Goal: Task Accomplishment & Management: Manage account settings

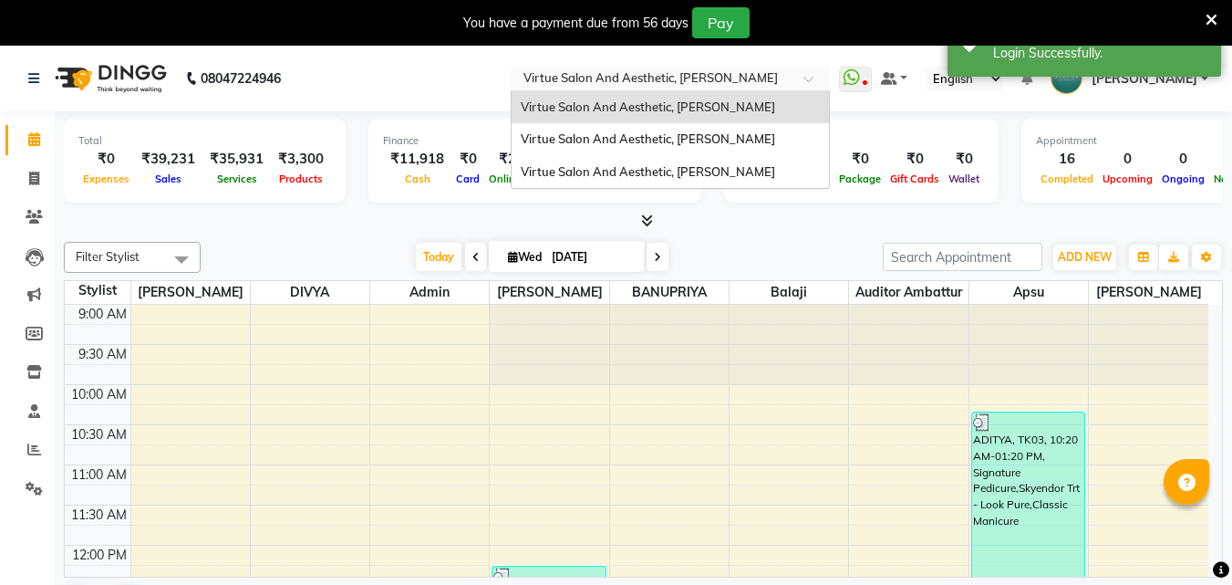
click at [777, 69] on div "× Virtue Salon And Aesthetic, Anna Nagar" at bounding box center [651, 78] width 254 height 18
click at [765, 171] on span "Virtue Salon And Aesthetic, [PERSON_NAME]" at bounding box center [648, 171] width 254 height 15
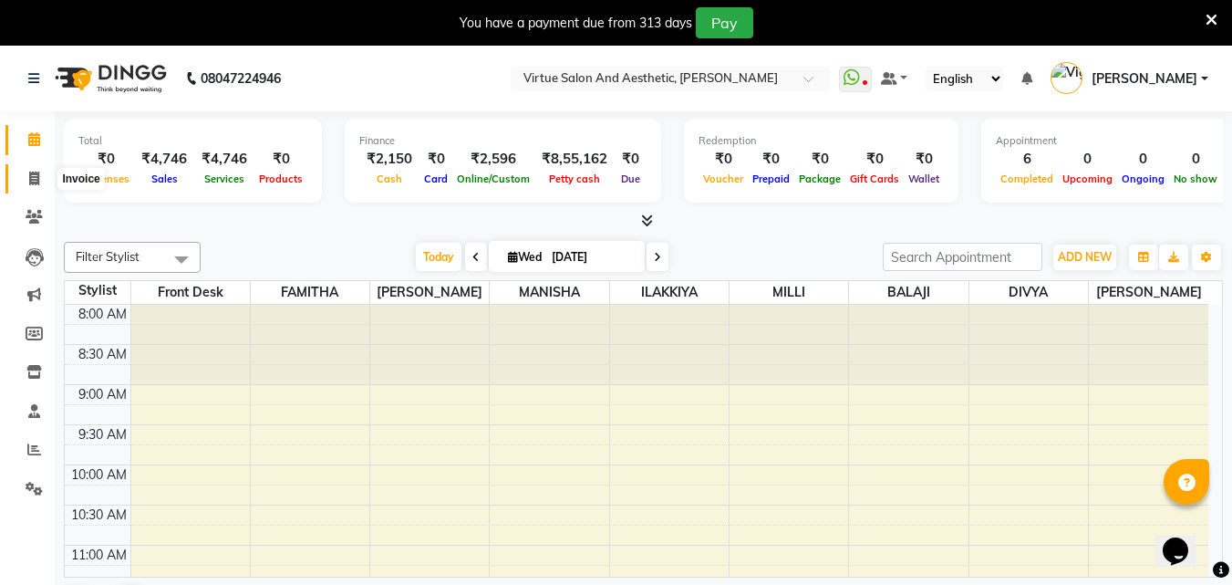
click at [25, 173] on span at bounding box center [34, 179] width 32 height 21
select select "7053"
select select "service"
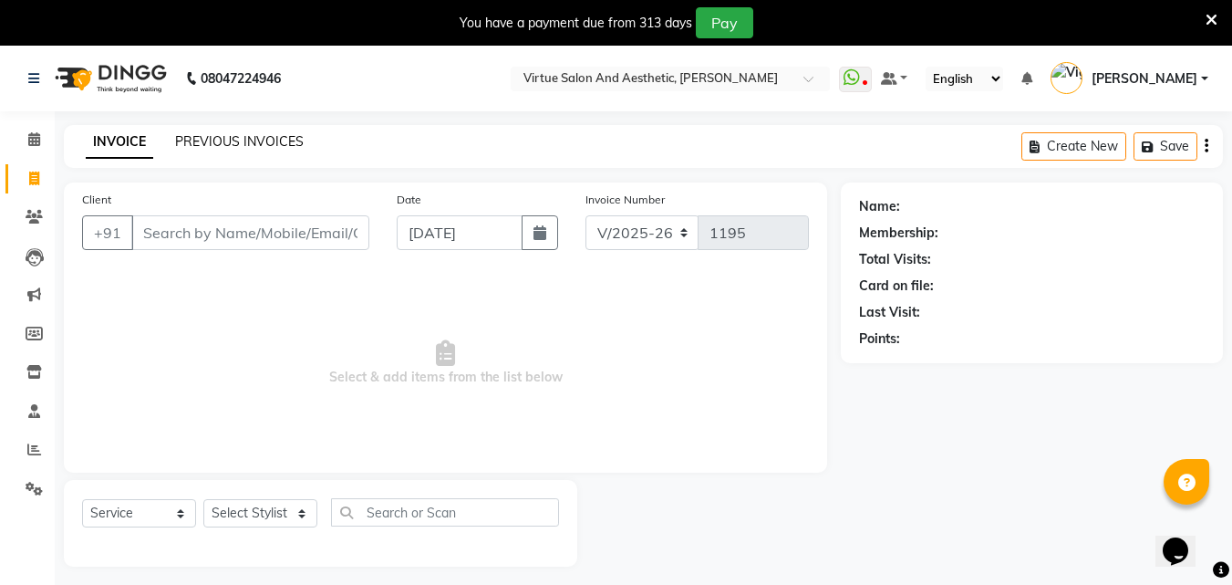
click at [264, 141] on link "PREVIOUS INVOICES" at bounding box center [239, 141] width 129 height 16
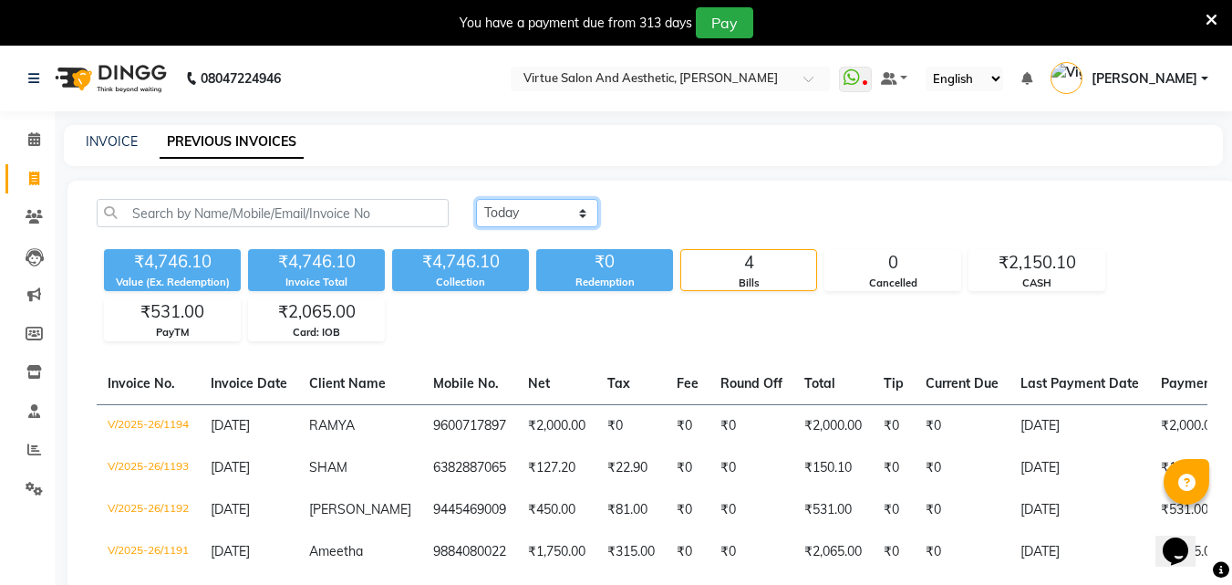
click at [507, 224] on select "Today Yesterday Custom Range" at bounding box center [537, 213] width 122 height 28
select select "range"
click at [476, 199] on select "Today Yesterday Custom Range" at bounding box center [537, 213] width 122 height 28
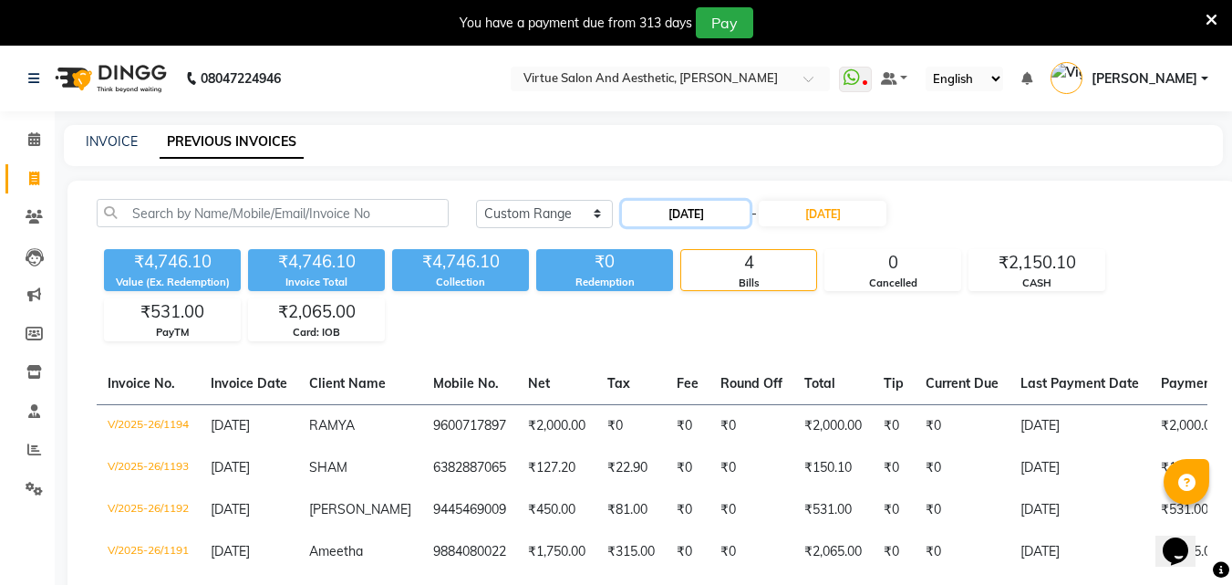
click at [671, 208] on input "[DATE]" at bounding box center [686, 214] width 128 height 26
select select "9"
select select "2025"
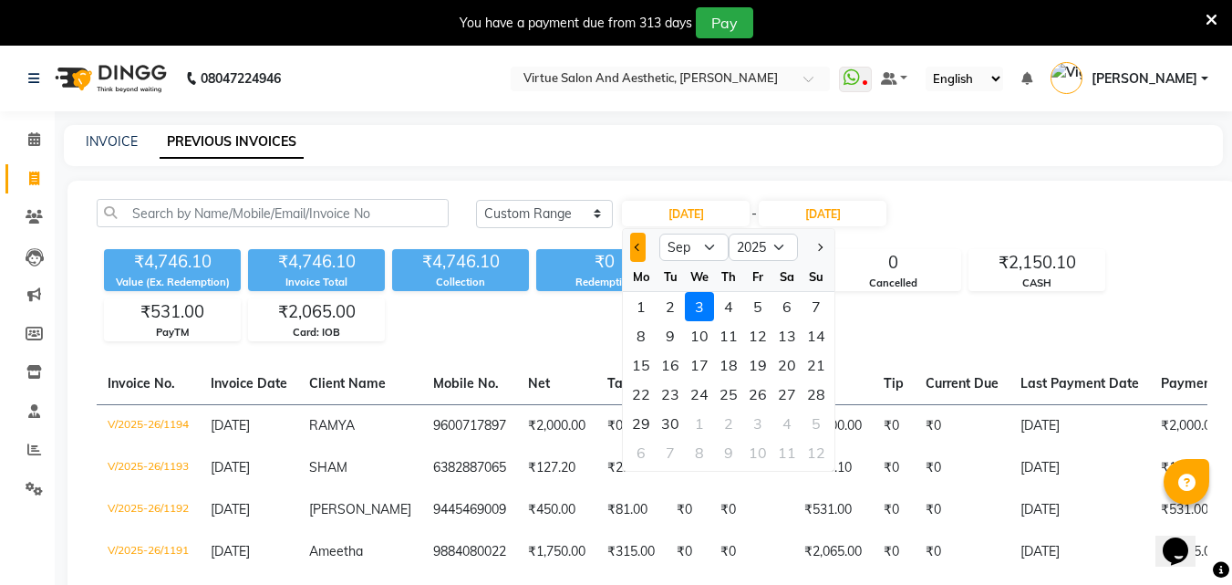
click at [632, 241] on button "Previous month" at bounding box center [638, 247] width 16 height 29
select select "8"
click at [676, 385] on div "19" at bounding box center [670, 393] width 29 height 29
type input "19-08-2025"
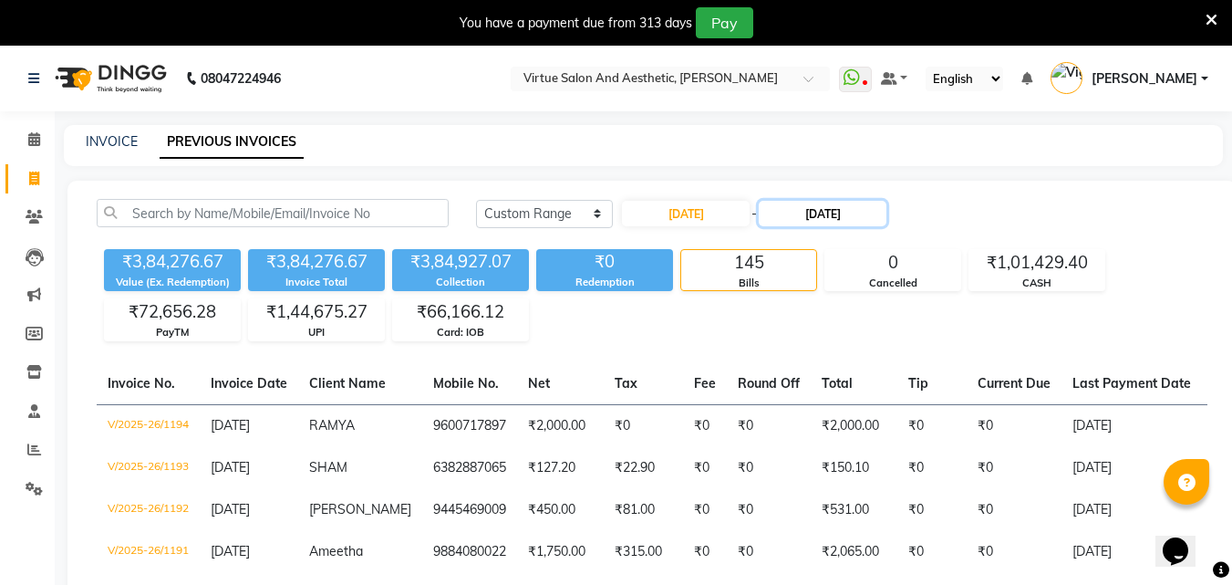
click at [827, 219] on input "03-09-2025" at bounding box center [823, 214] width 128 height 26
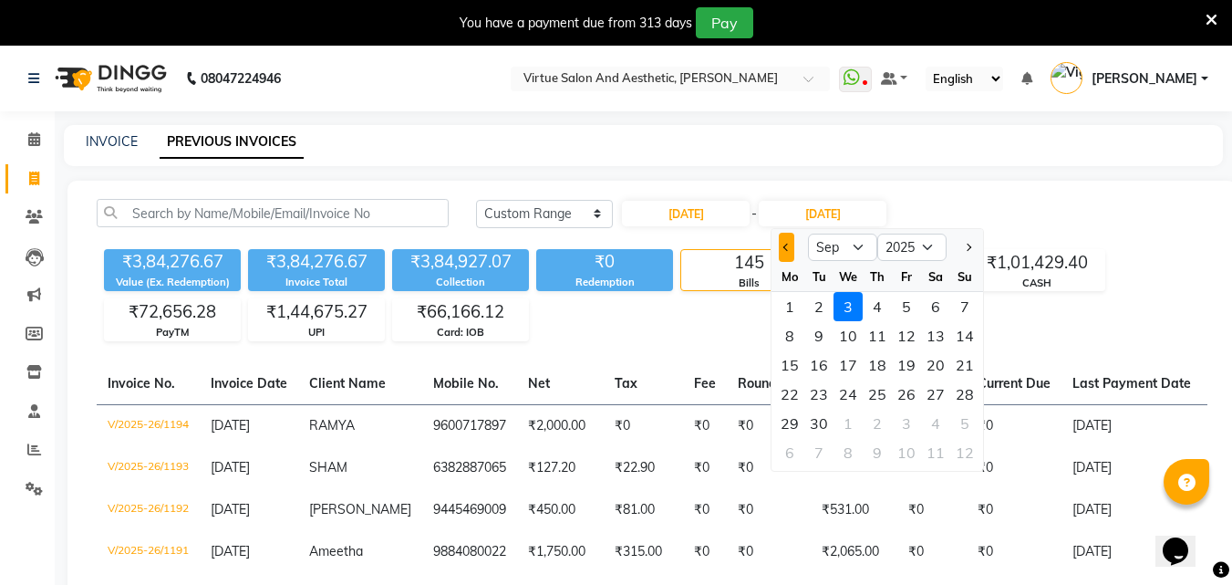
click at [783, 253] on button "Previous month" at bounding box center [787, 247] width 16 height 29
select select "8"
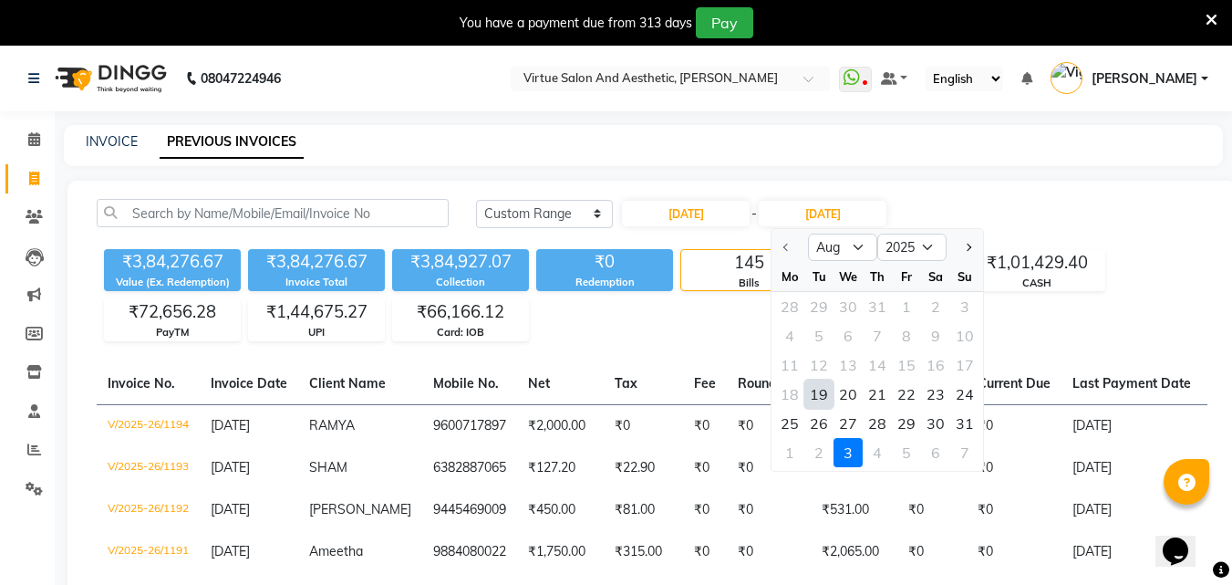
click at [806, 389] on div "19" at bounding box center [818, 393] width 29 height 29
type input "19-08-2025"
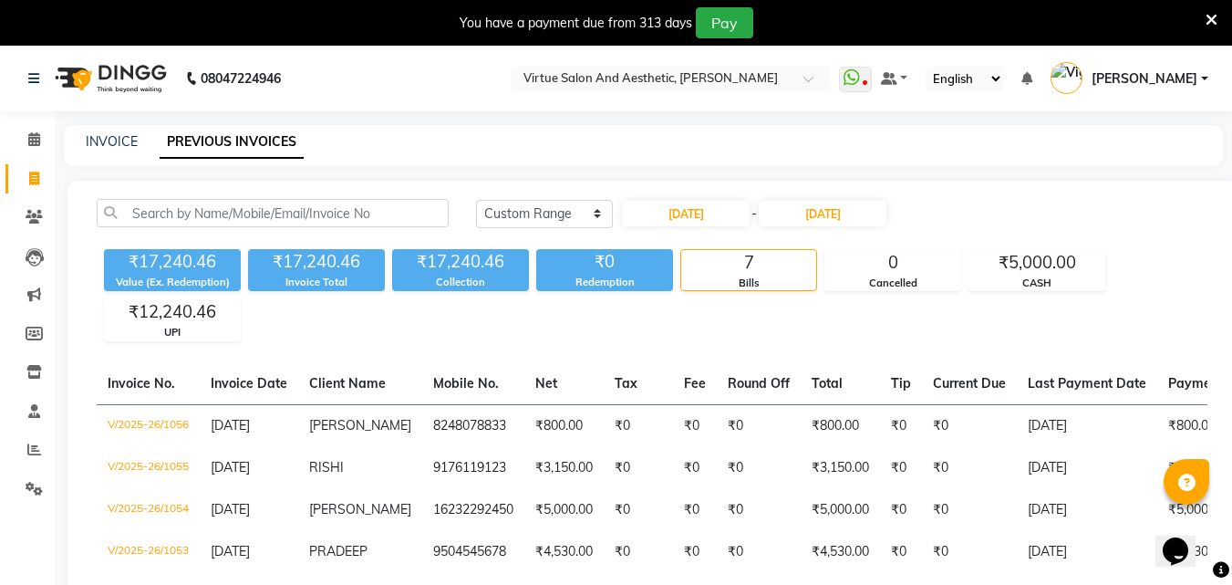
click at [700, 320] on div "₹17,240.46 Value (Ex. Redemption) ₹17,240.46 Invoice Total ₹17,240.46 Collectio…" at bounding box center [652, 291] width 1111 height 99
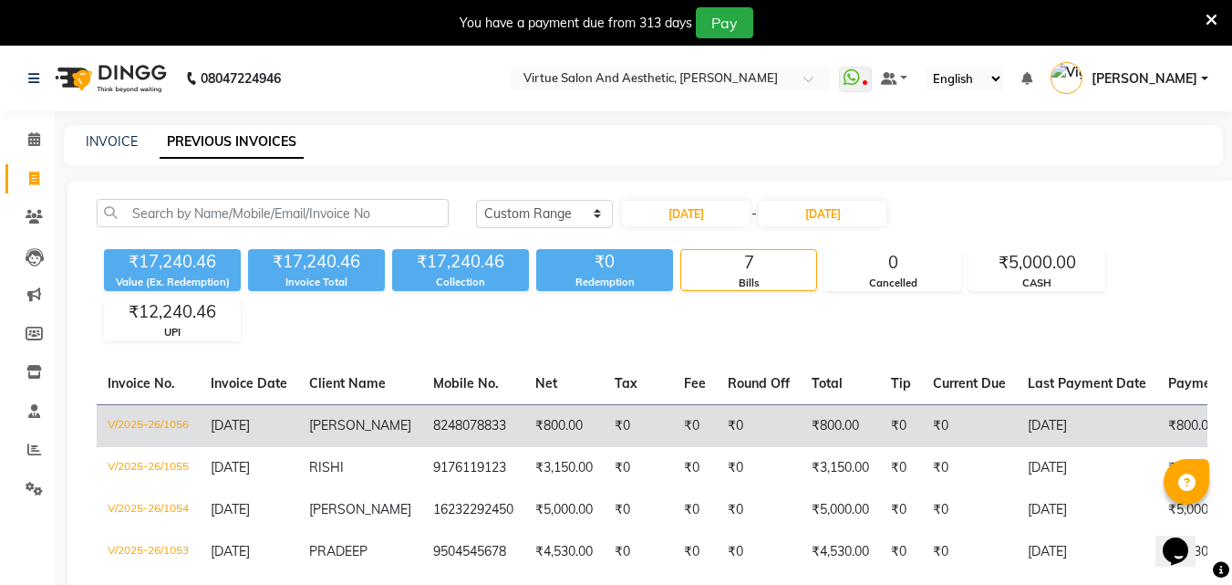
click at [644, 431] on td "₹0" at bounding box center [638, 425] width 69 height 43
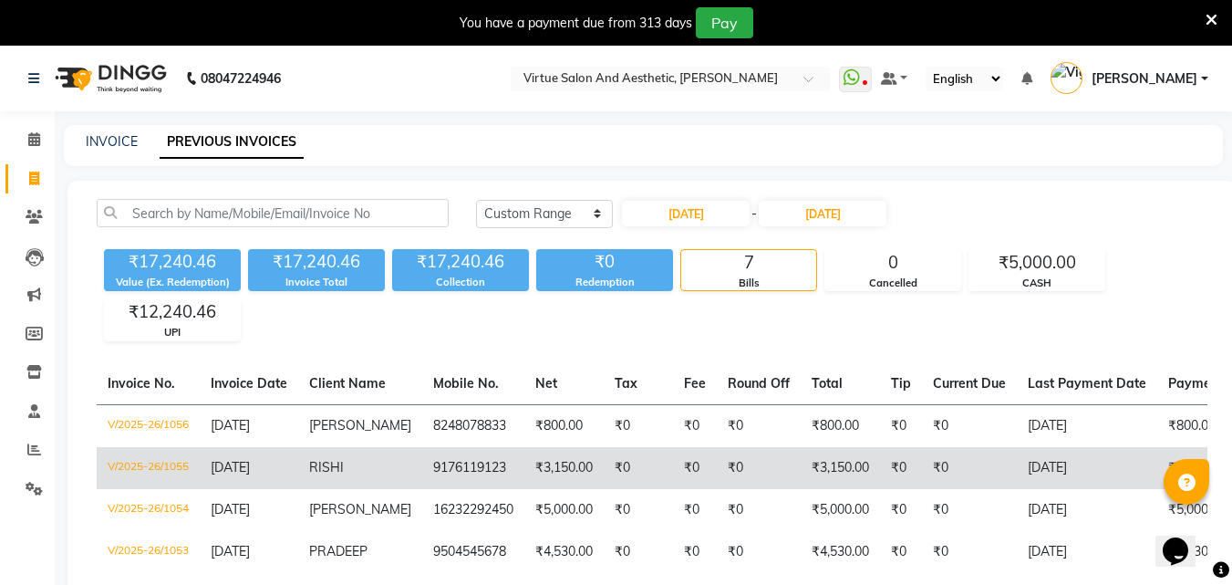
click at [365, 468] on td "RISHI" at bounding box center [360, 468] width 124 height 42
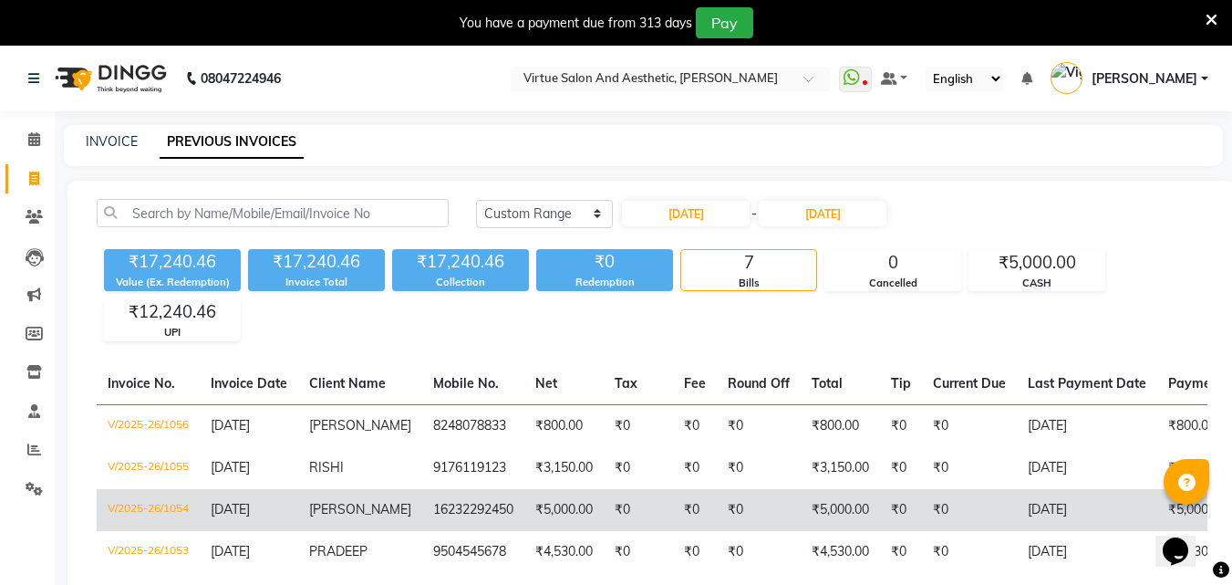
click at [434, 493] on td "16232292450" at bounding box center [473, 510] width 102 height 42
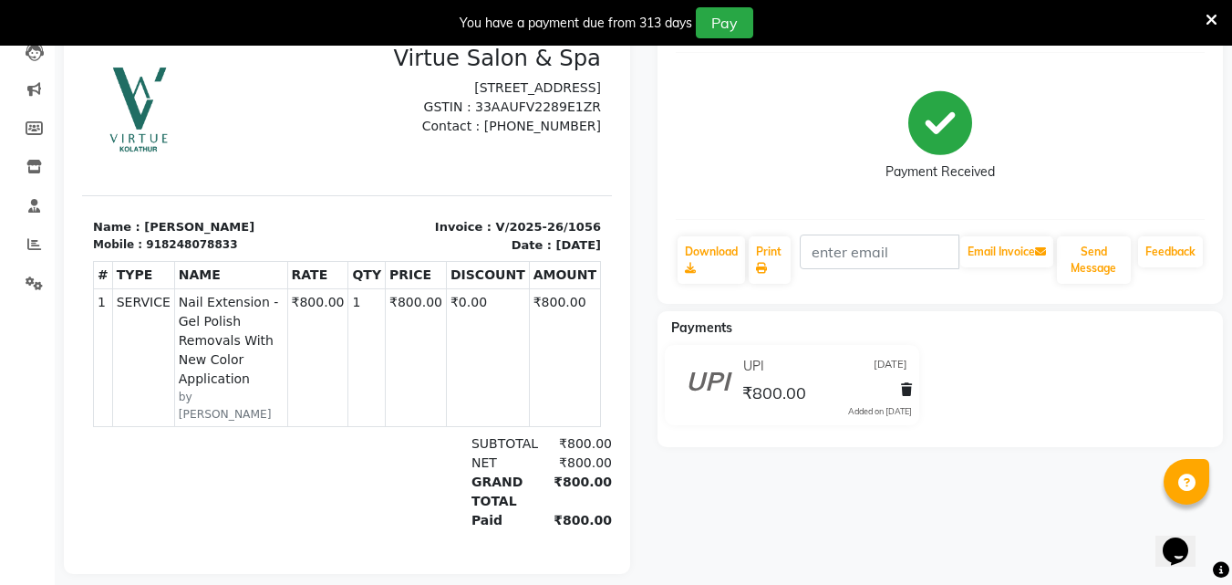
scroll to position [235, 0]
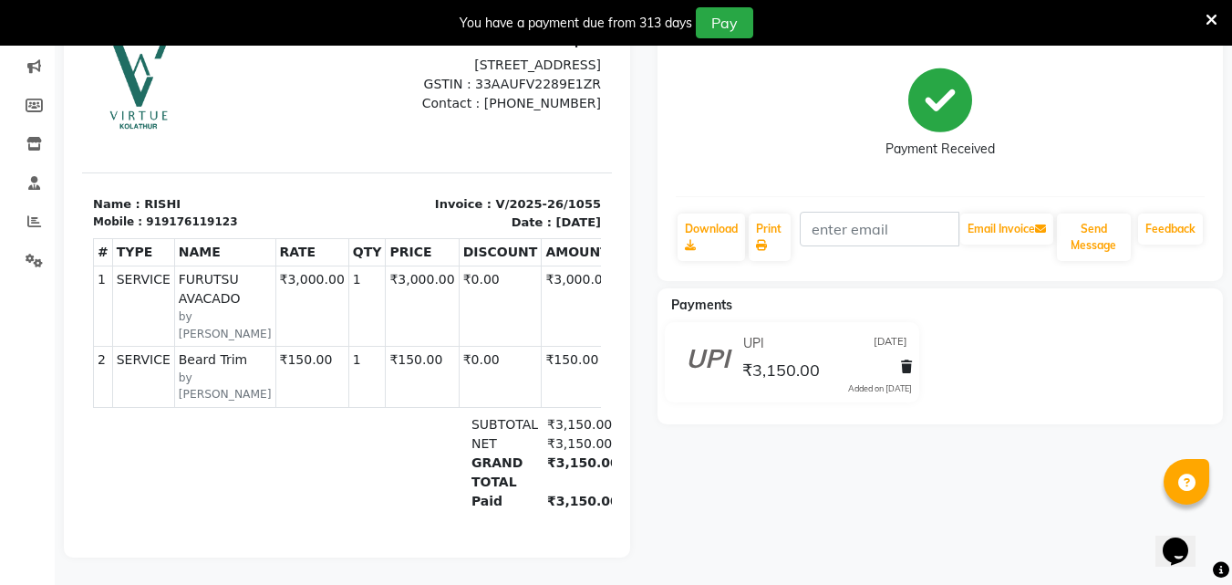
scroll to position [15, 0]
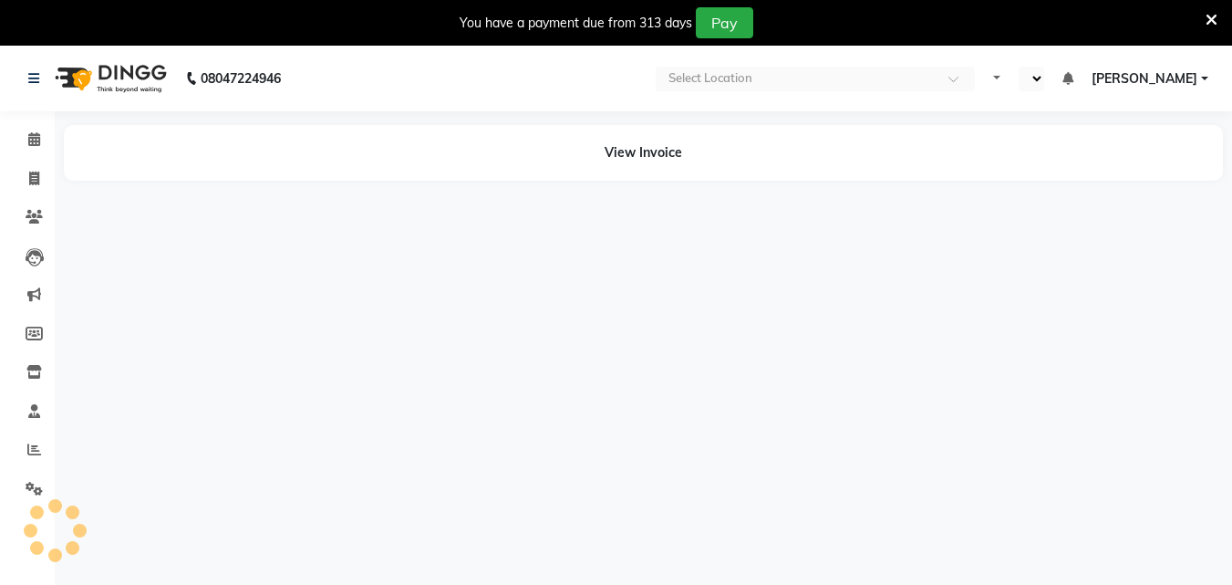
select select "en"
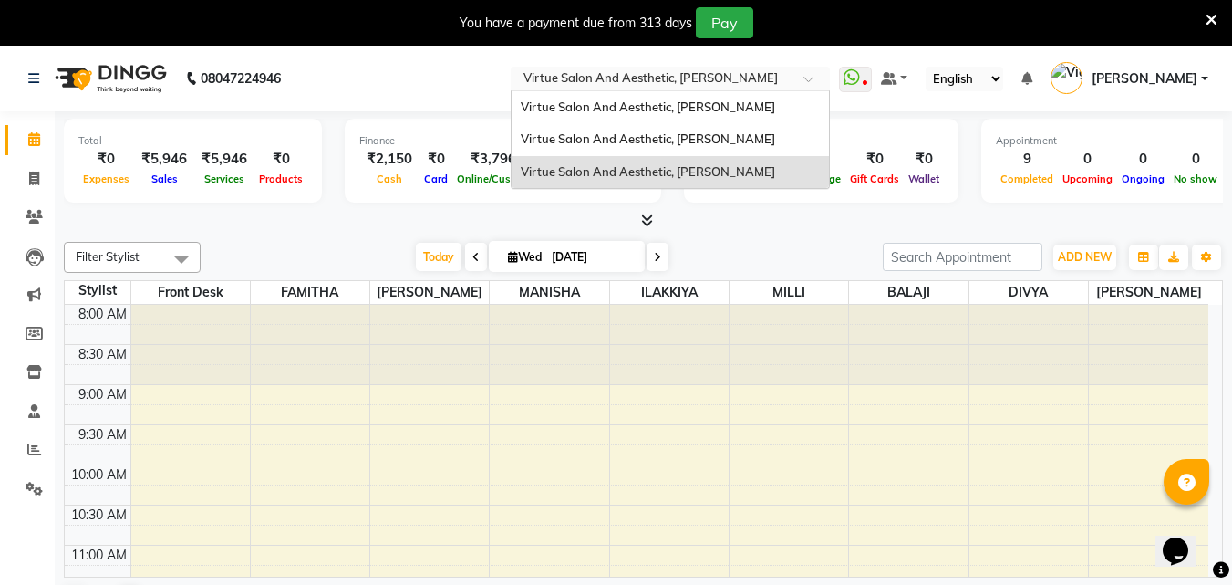
click at [784, 71] on input "text" at bounding box center [652, 80] width 264 height 18
click at [788, 119] on div "Virtue Salon And Aesthetic, [PERSON_NAME]" at bounding box center [670, 107] width 317 height 33
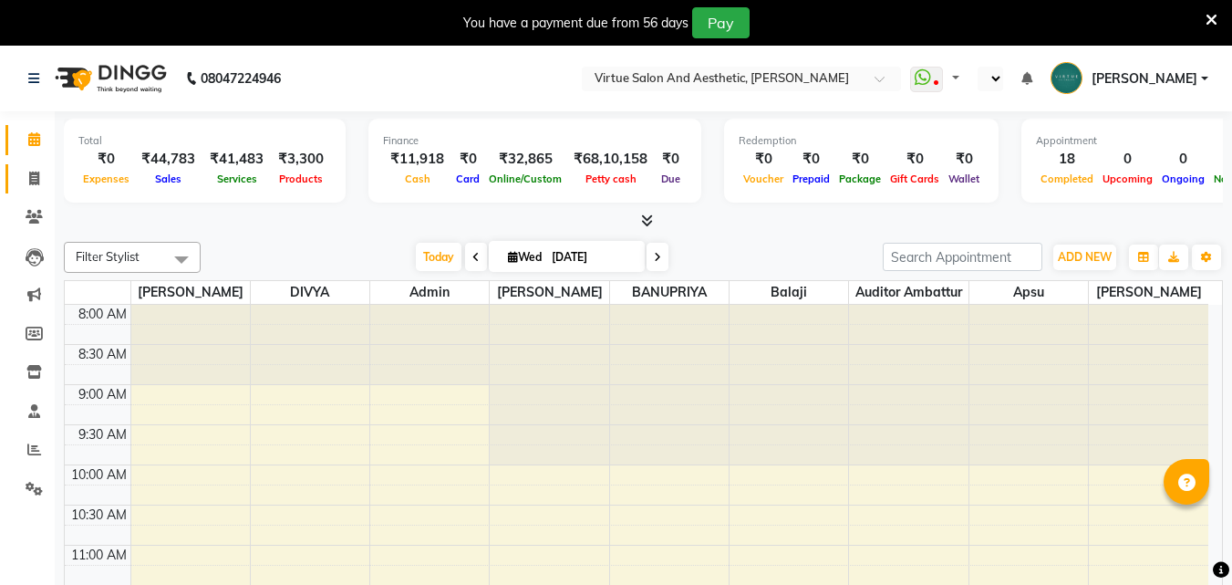
select select "en"
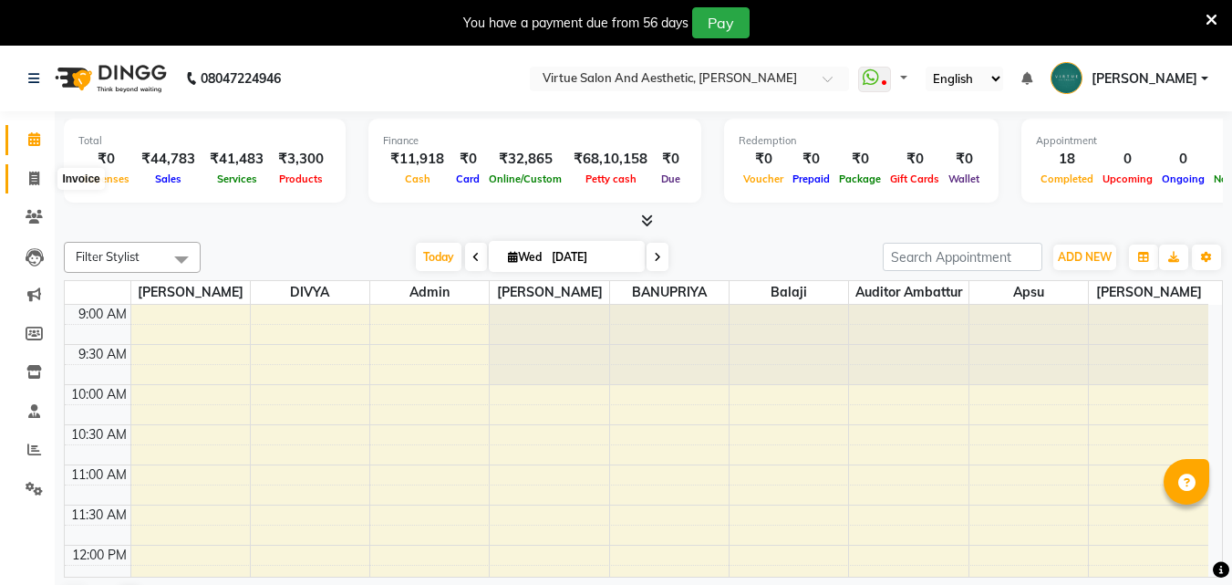
click at [40, 183] on span at bounding box center [34, 179] width 32 height 21
select select "service"
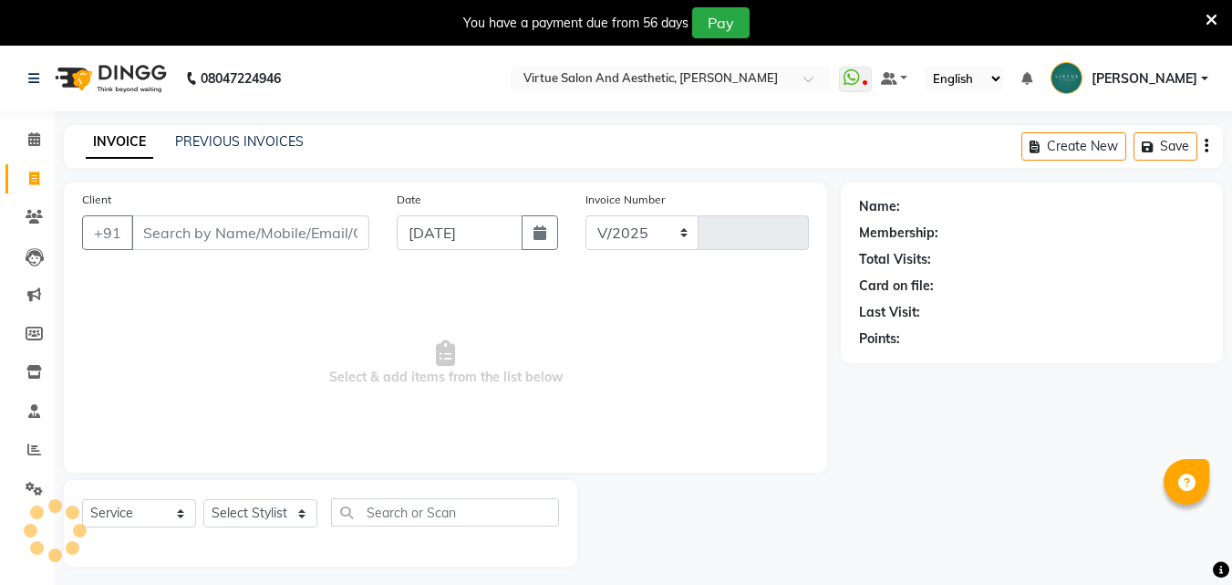
select select "4466"
type input "3428"
click at [247, 152] on div "INVOICE PREVIOUS INVOICES" at bounding box center [195, 142] width 262 height 21
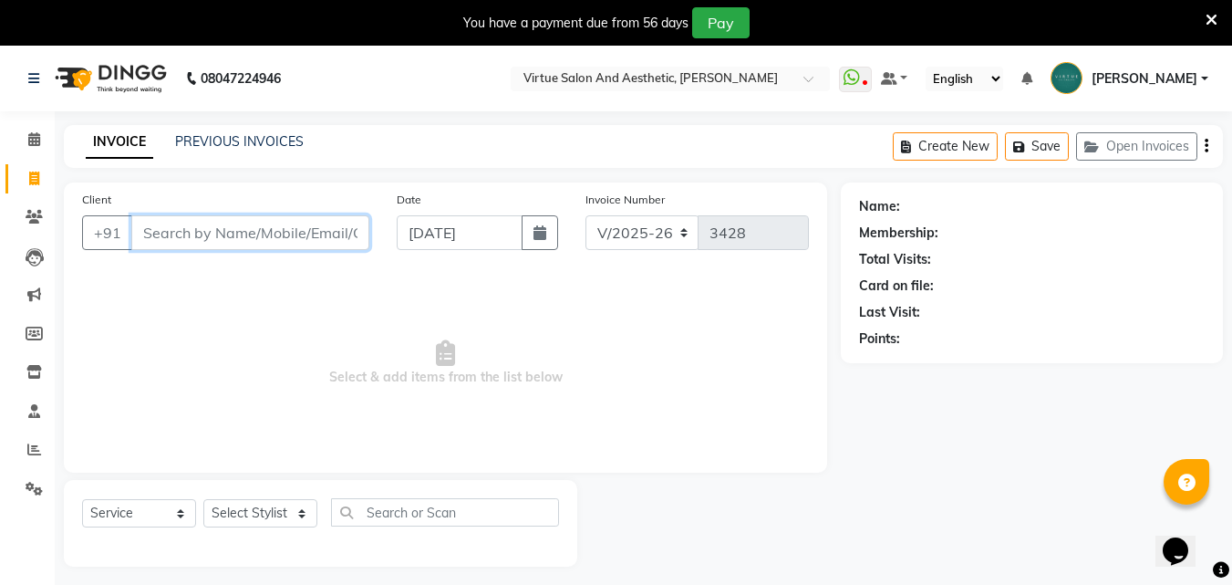
click at [185, 233] on input "Client" at bounding box center [250, 232] width 238 height 35
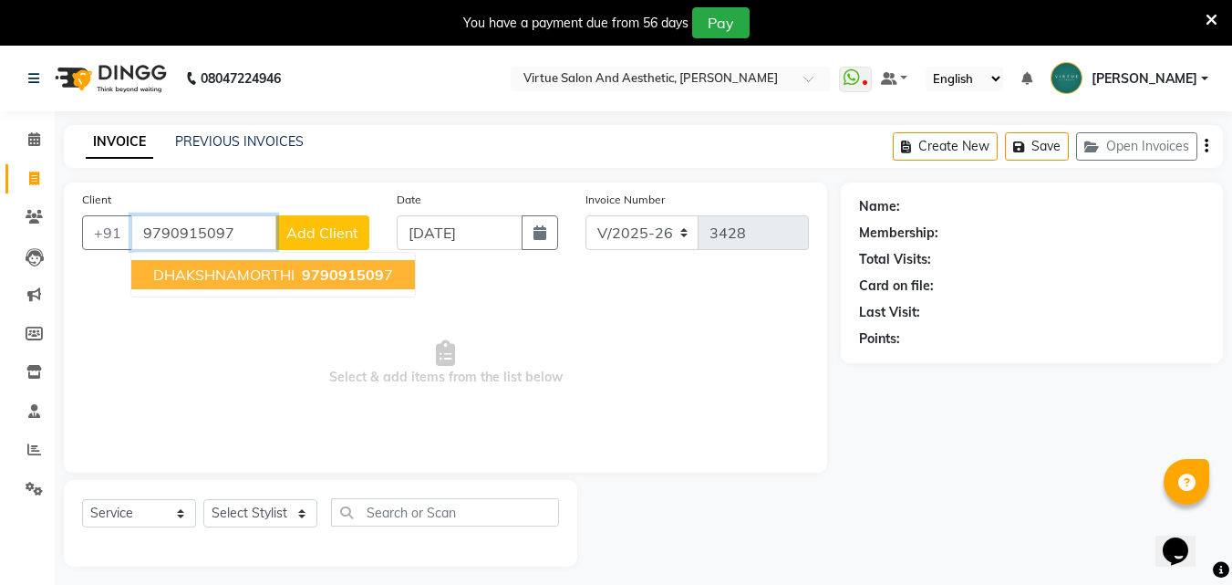
type input "9790915097"
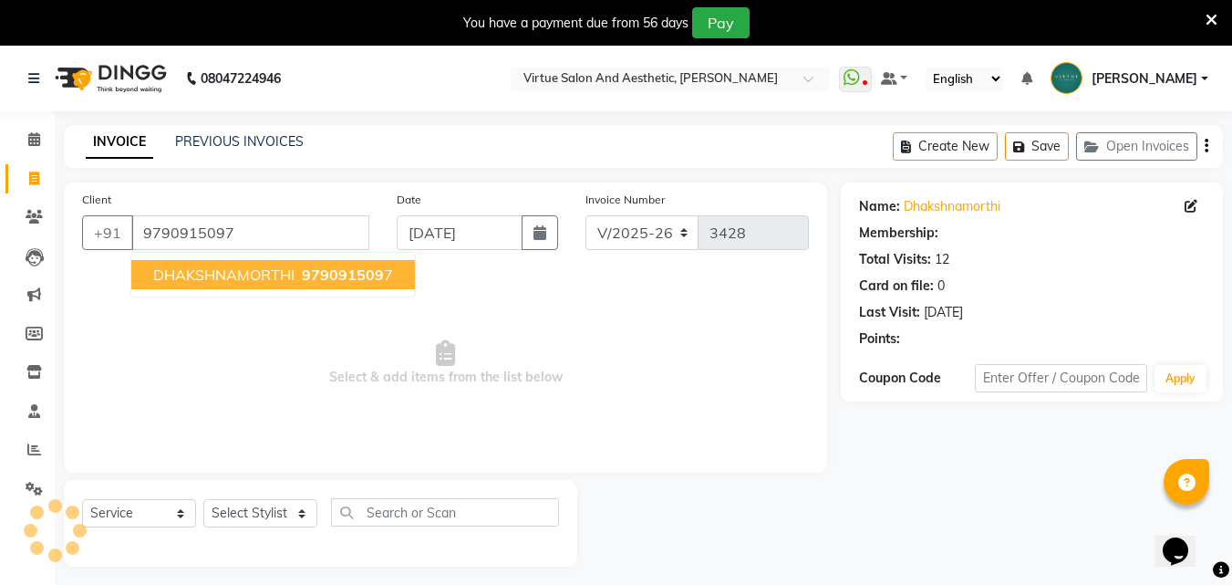
select select "1: Object"
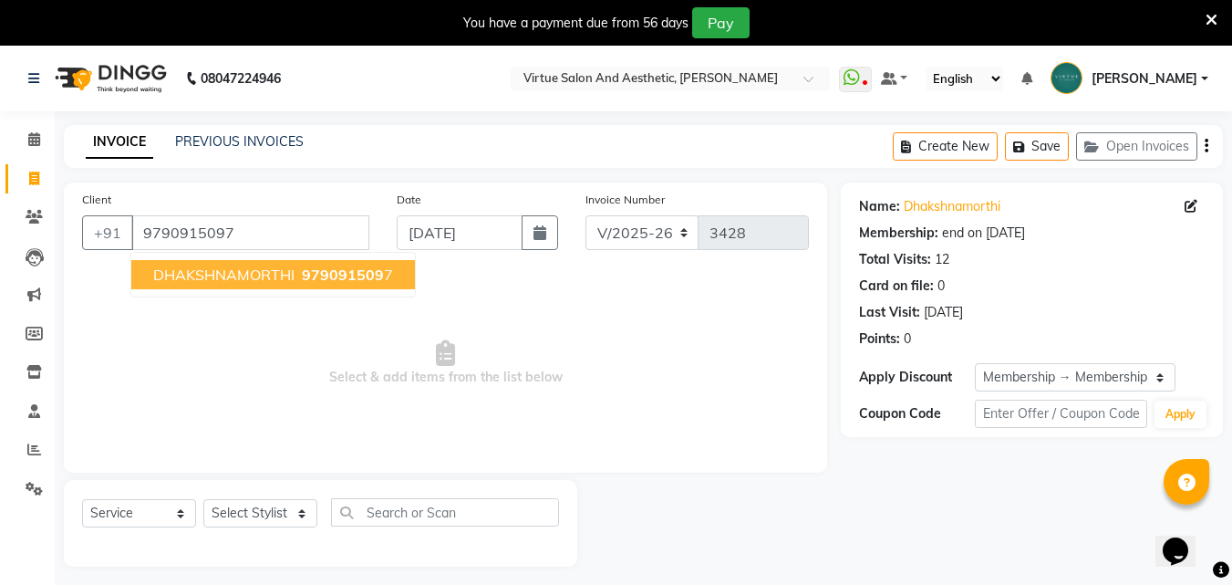
click at [244, 282] on span "DHAKSHNAMORTHI" at bounding box center [223, 274] width 141 height 18
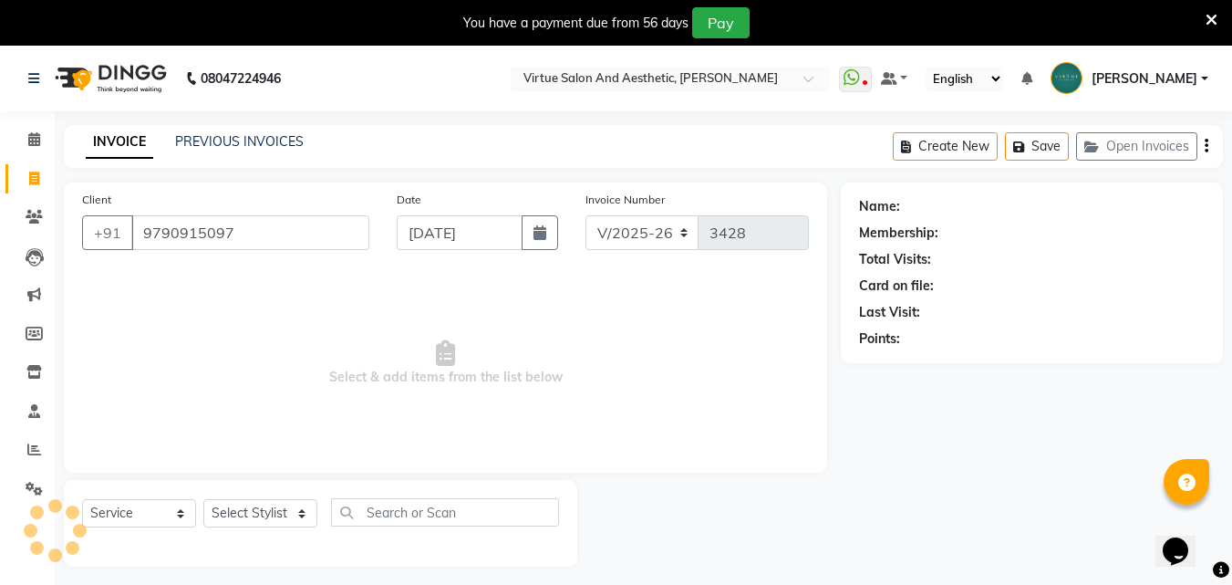
select select "1: Object"
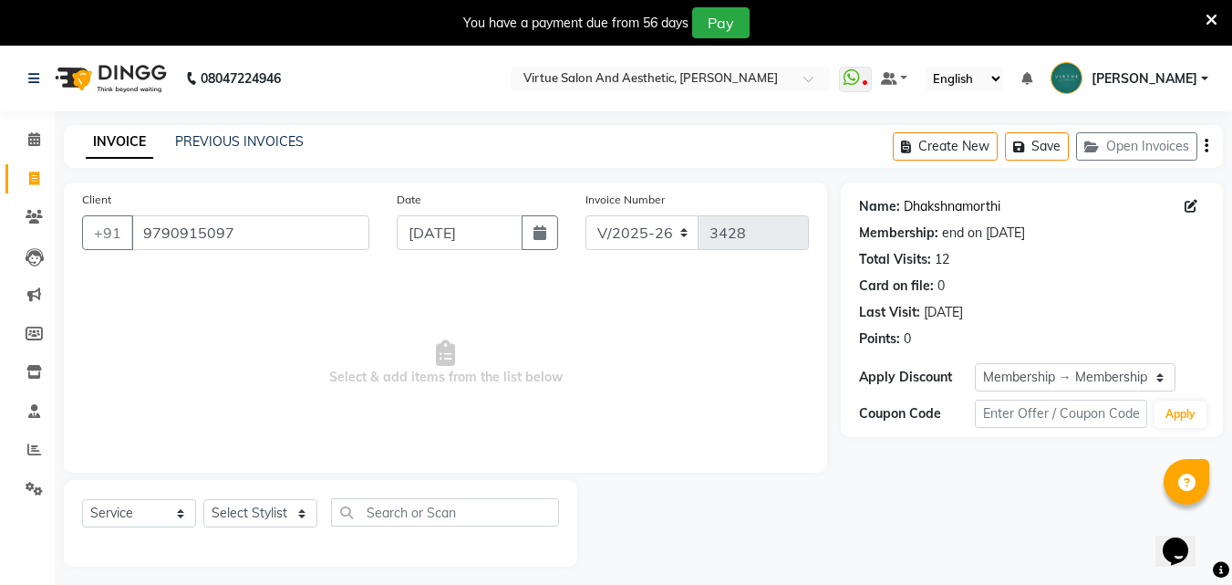
click at [916, 207] on link "Dhakshnamorthi" at bounding box center [952, 206] width 97 height 19
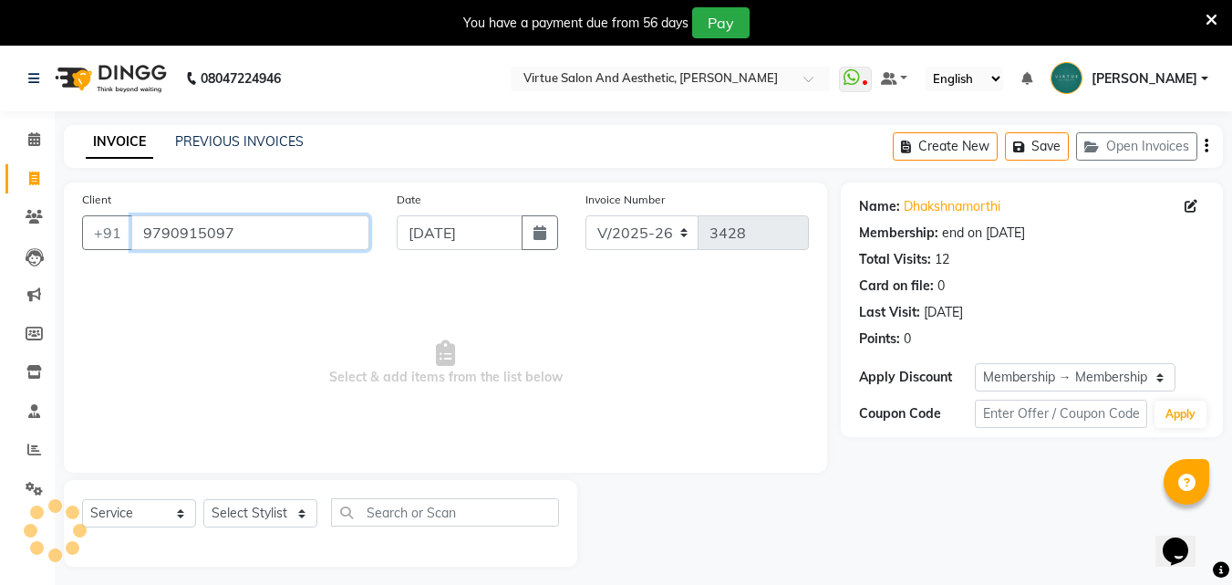
drag, startPoint x: 251, startPoint y: 219, endPoint x: 130, endPoint y: 227, distance: 121.6
click at [131, 227] on input "9790915097" at bounding box center [250, 232] width 238 height 35
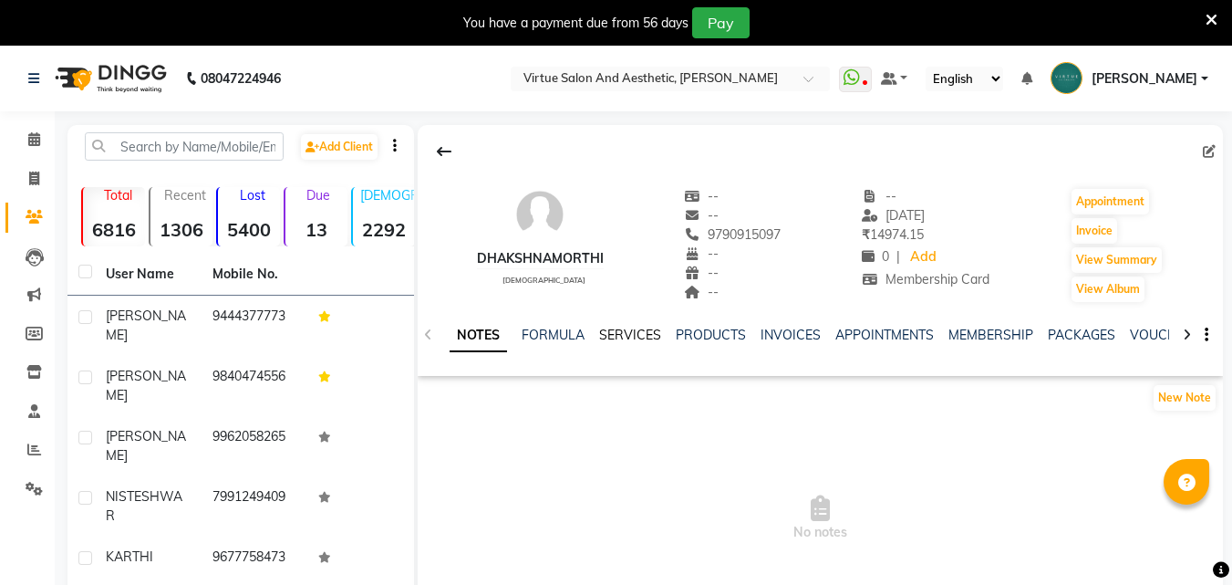
click at [629, 335] on link "SERVICES" at bounding box center [630, 335] width 62 height 16
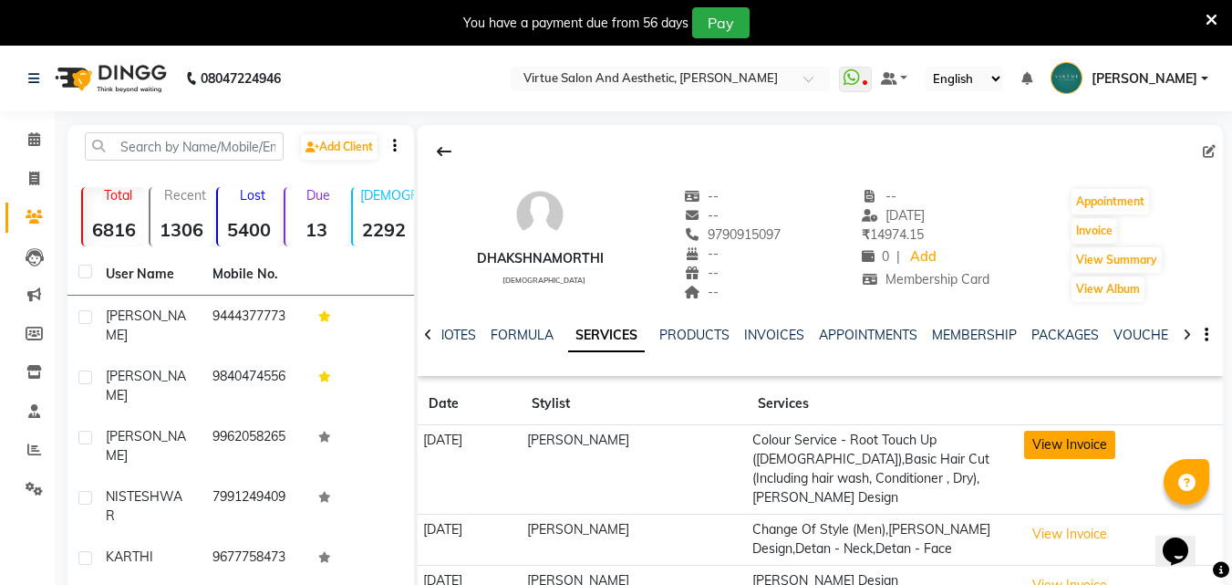
drag, startPoint x: 1167, startPoint y: 466, endPoint x: 1070, endPoint y: 441, distance: 100.6
click at [1070, 441] on td "View Invoice" at bounding box center [1121, 469] width 204 height 89
click at [1070, 441] on button "View Invoice" at bounding box center [1069, 444] width 91 height 28
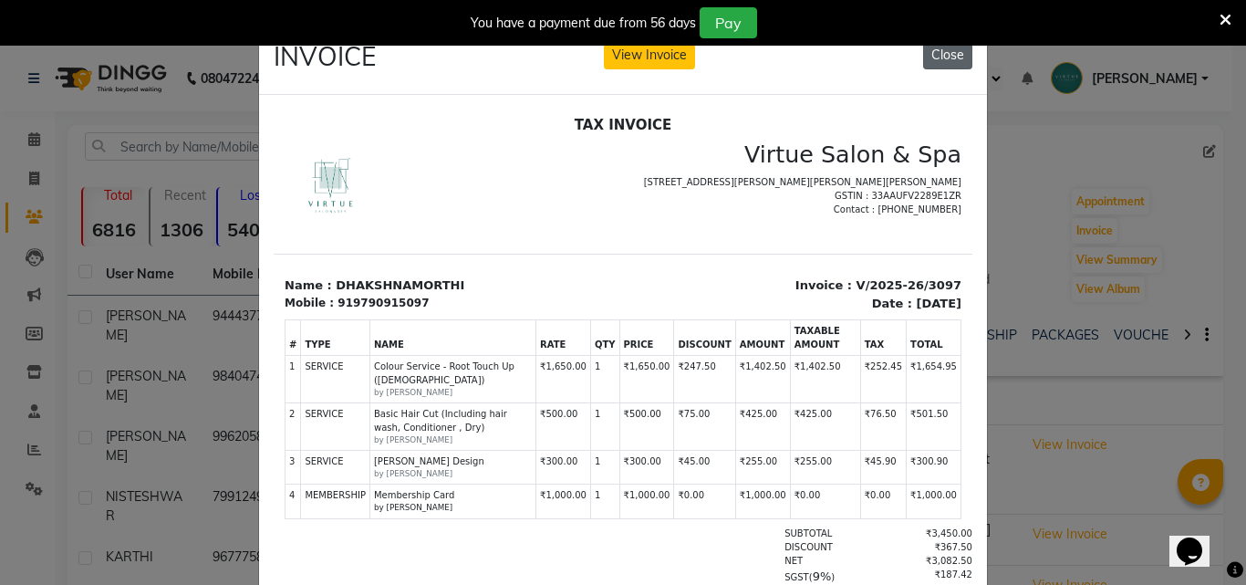
click at [935, 64] on button "Close" at bounding box center [947, 55] width 49 height 28
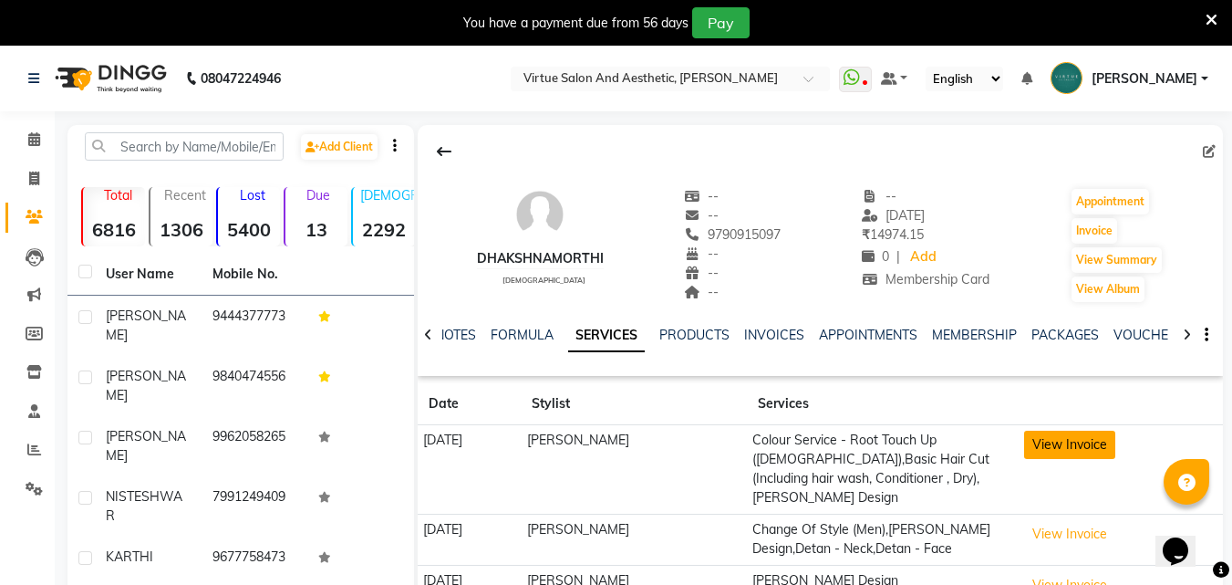
click at [1050, 450] on button "View Invoice" at bounding box center [1069, 444] width 91 height 28
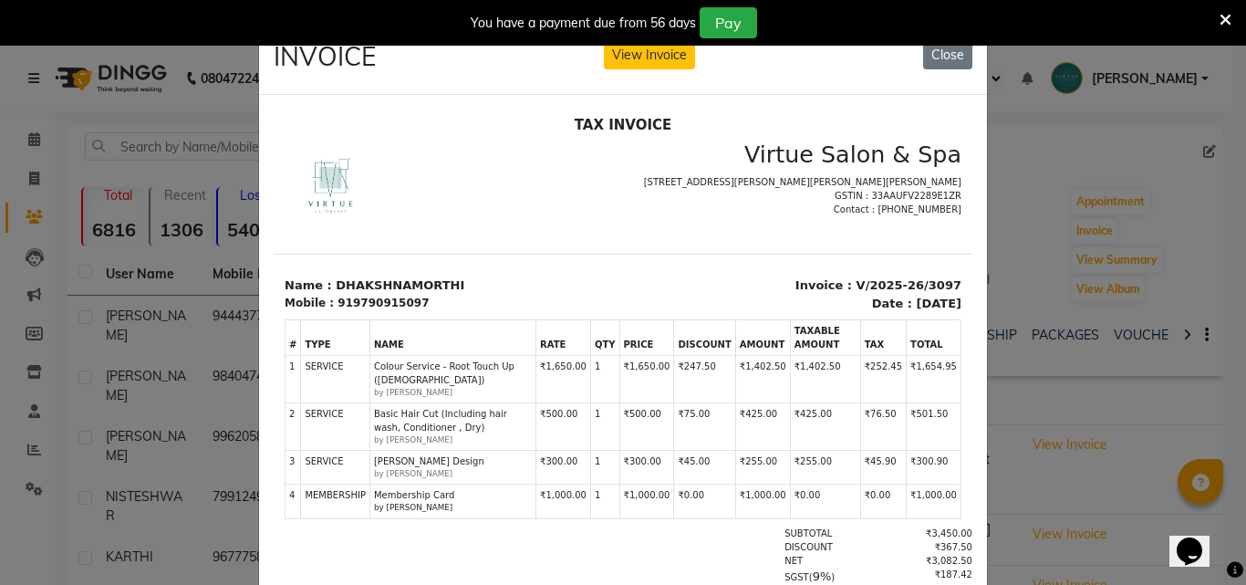
click at [1223, 20] on icon at bounding box center [1225, 20] width 12 height 16
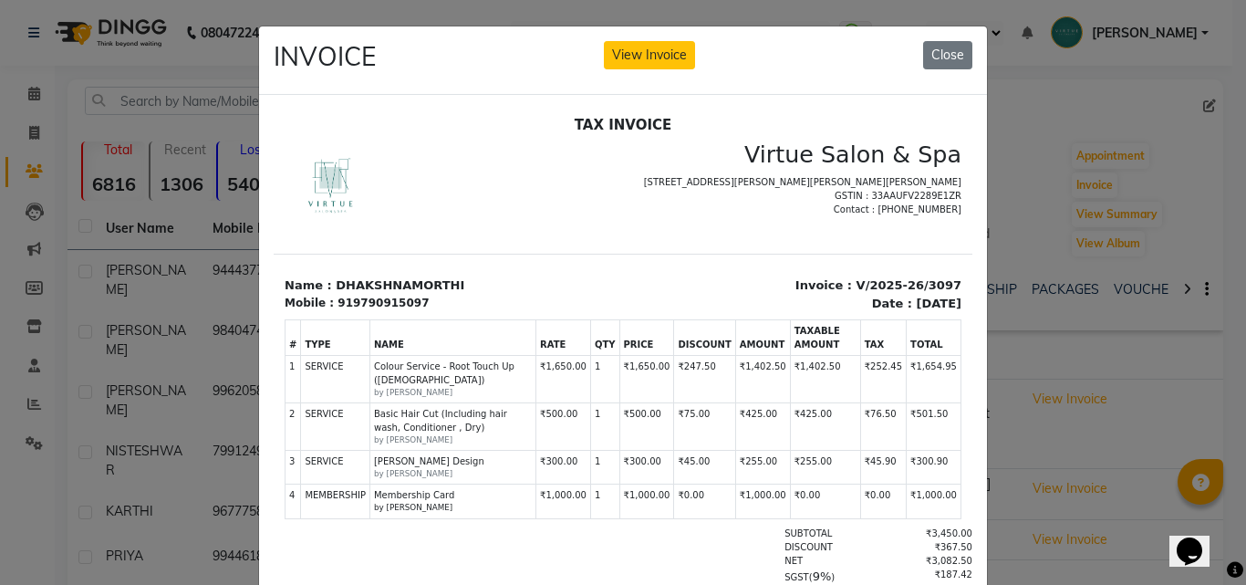
click at [1223, 20] on ngb-modal-window "INVOICE View Invoice Close" at bounding box center [623, 292] width 1246 height 585
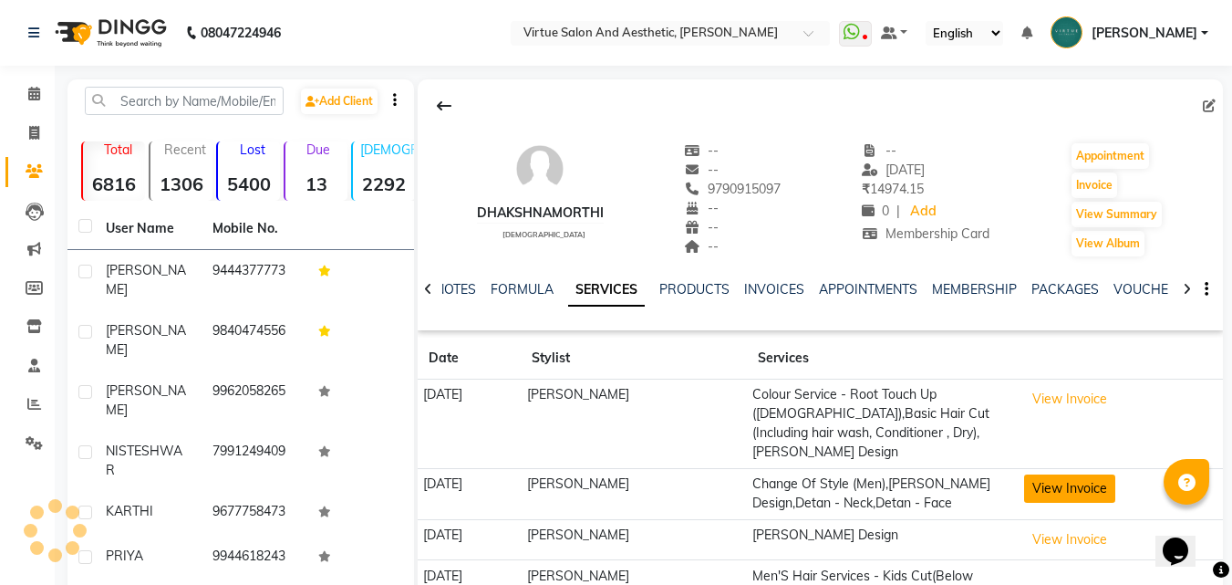
click at [1099, 474] on button "View Invoice" at bounding box center [1069, 488] width 91 height 28
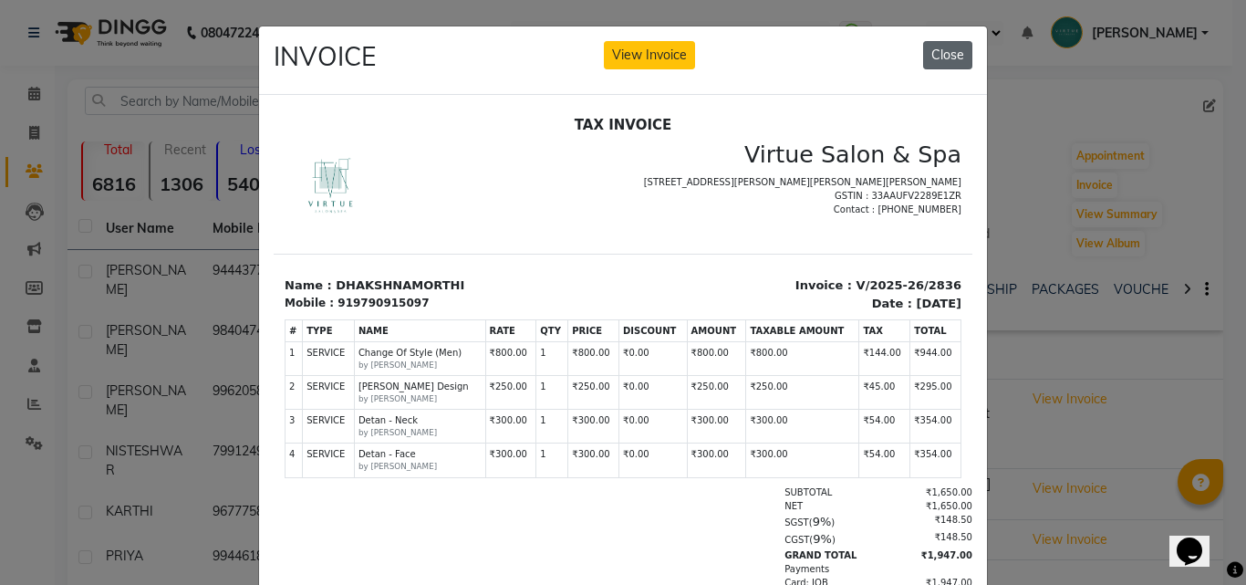
click at [943, 48] on button "Close" at bounding box center [947, 55] width 49 height 28
